Goal: Task Accomplishment & Management: Use online tool/utility

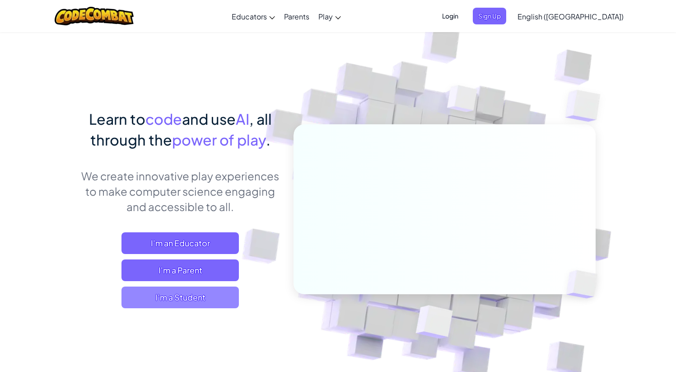
click at [186, 301] on span "I'm a Student" at bounding box center [179, 297] width 117 height 22
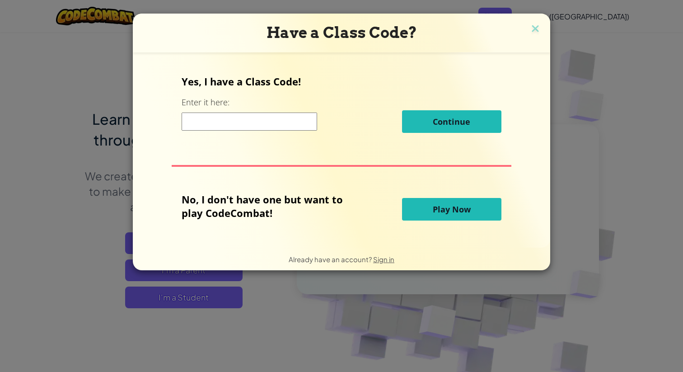
click at [446, 208] on span "Play Now" at bounding box center [451, 209] width 38 height 11
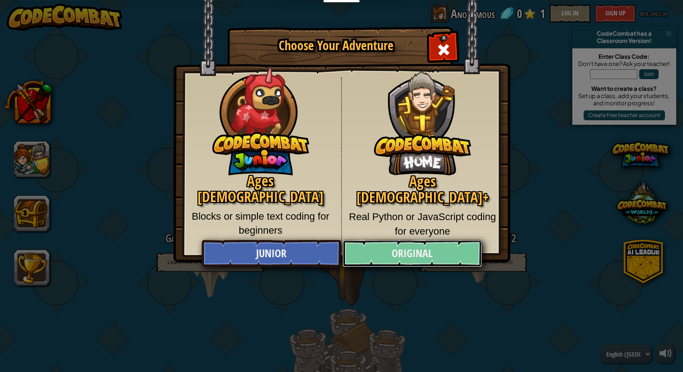
click at [408, 250] on link "Original" at bounding box center [411, 253] width 139 height 27
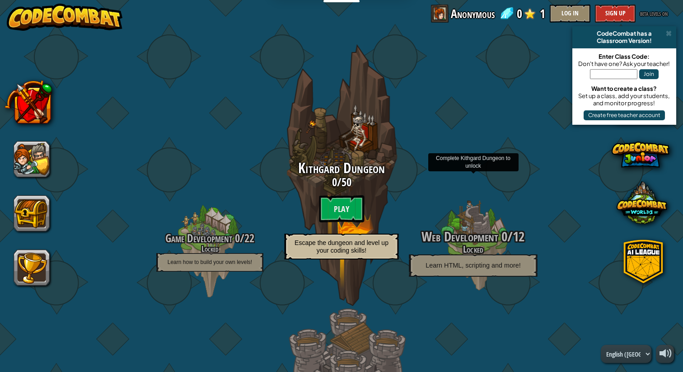
click at [474, 235] on span "Web Development" at bounding box center [460, 236] width 76 height 19
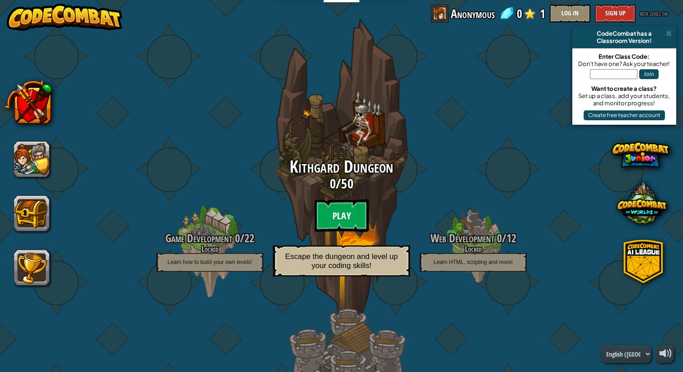
click at [343, 215] on btn "Play" at bounding box center [341, 215] width 54 height 33
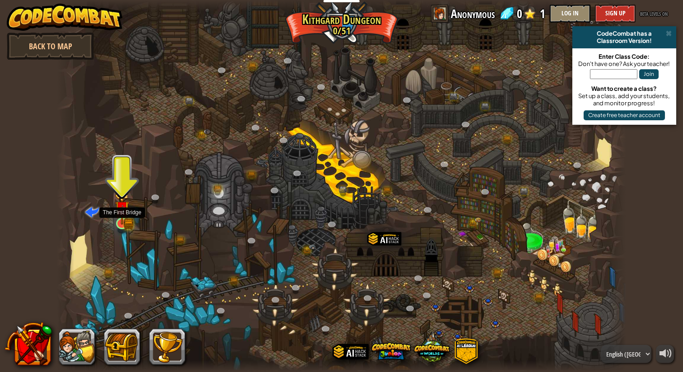
click at [124, 219] on img at bounding box center [122, 208] width 15 height 33
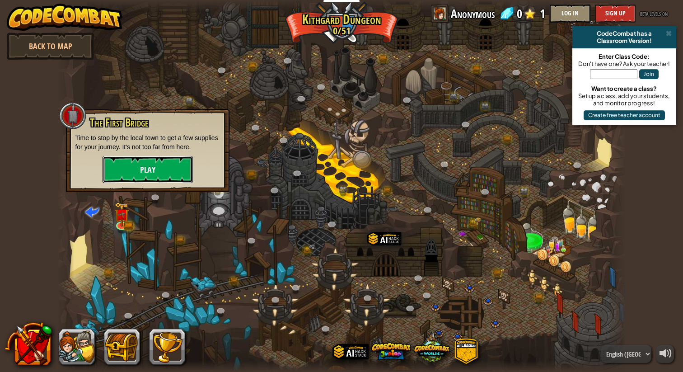
click at [143, 167] on button "Play" at bounding box center [147, 169] width 90 height 27
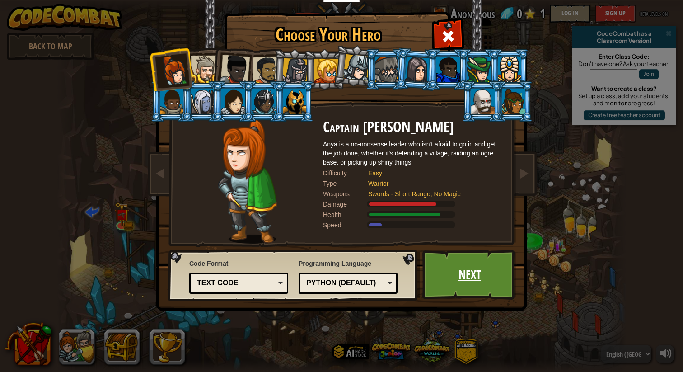
click at [468, 275] on link "Next" at bounding box center [469, 275] width 94 height 50
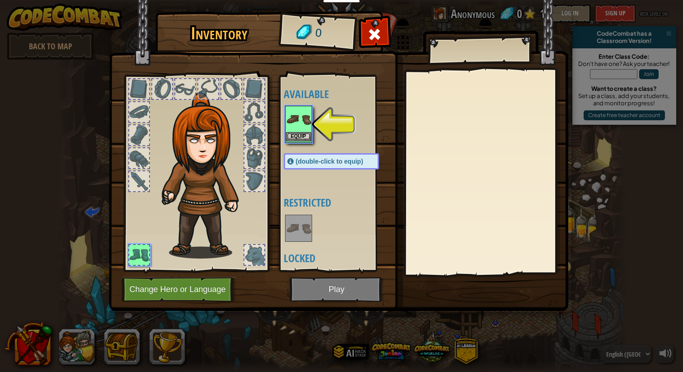
click at [303, 130] on img at bounding box center [298, 119] width 25 height 25
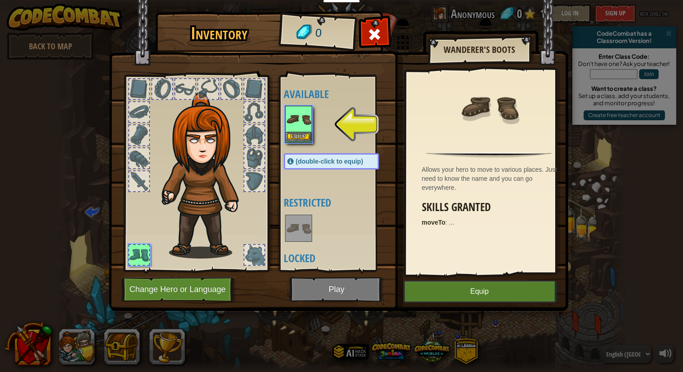
click at [303, 130] on img at bounding box center [298, 119] width 25 height 25
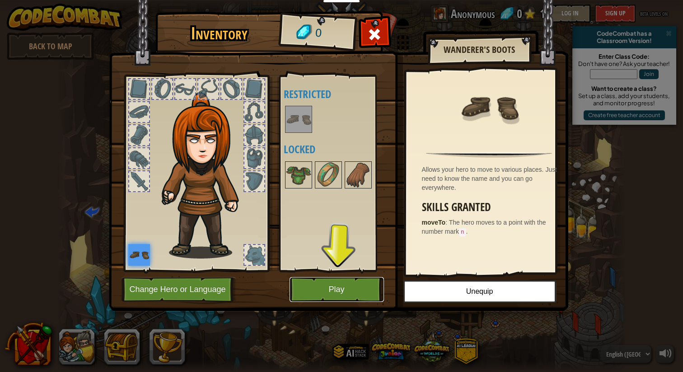
click at [323, 289] on button "Play" at bounding box center [336, 289] width 94 height 25
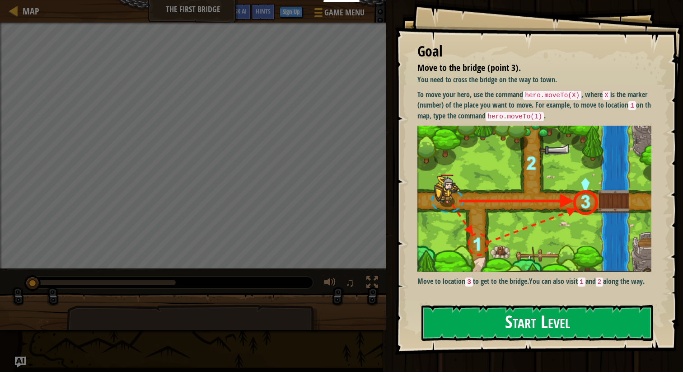
click at [521, 321] on button "Start Level" at bounding box center [537, 323] width 232 height 36
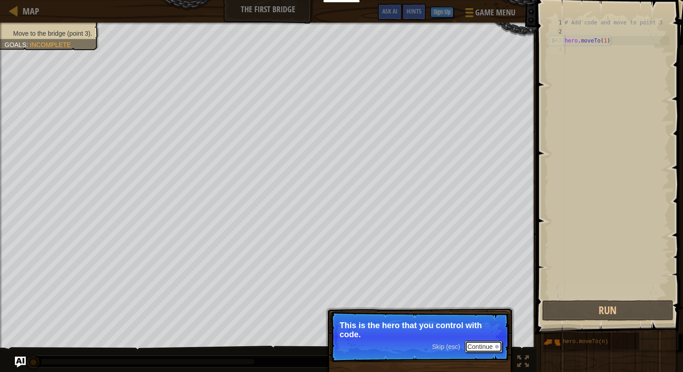
click at [481, 345] on button "Continue" at bounding box center [483, 346] width 37 height 12
click at [482, 345] on button "Continue" at bounding box center [483, 347] width 37 height 12
